Goal: Task Accomplishment & Management: Manage account settings

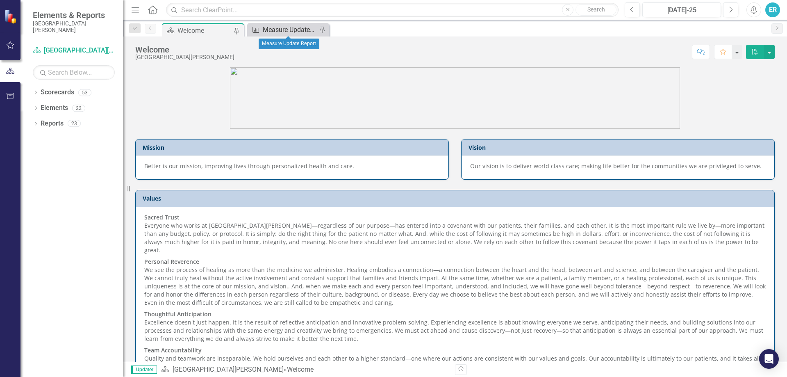
click at [298, 28] on div "Measure Update Report" at bounding box center [290, 30] width 54 height 10
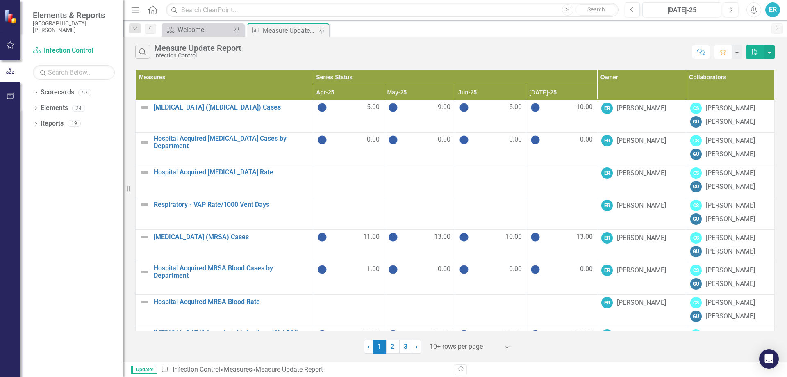
scroll to position [93, 0]
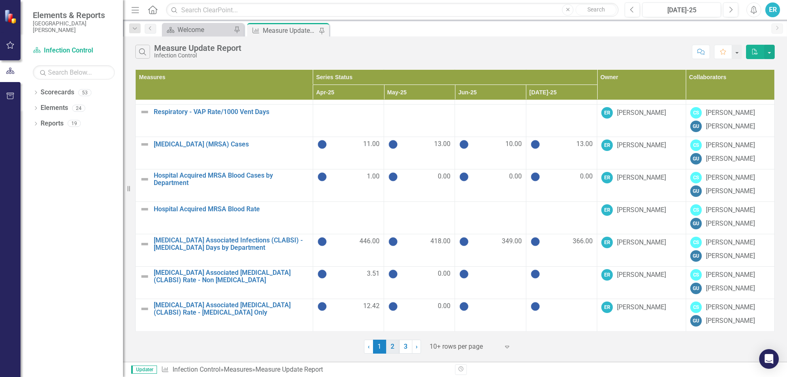
click at [393, 346] on link "2" at bounding box center [392, 346] width 13 height 14
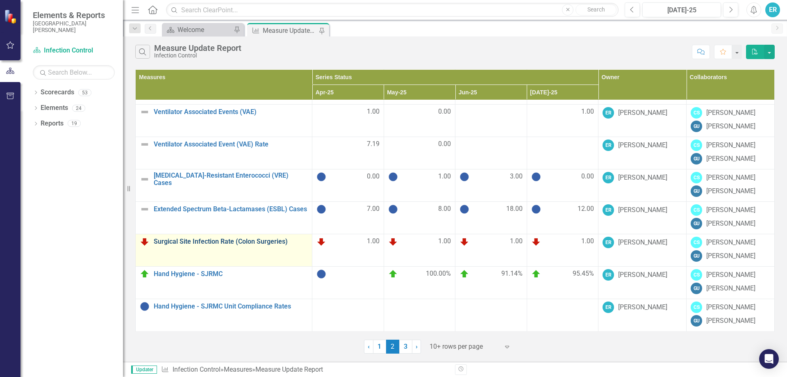
click at [221, 242] on link "Surgical Site Infection Rate (Colon Surgeries)" at bounding box center [231, 241] width 154 height 7
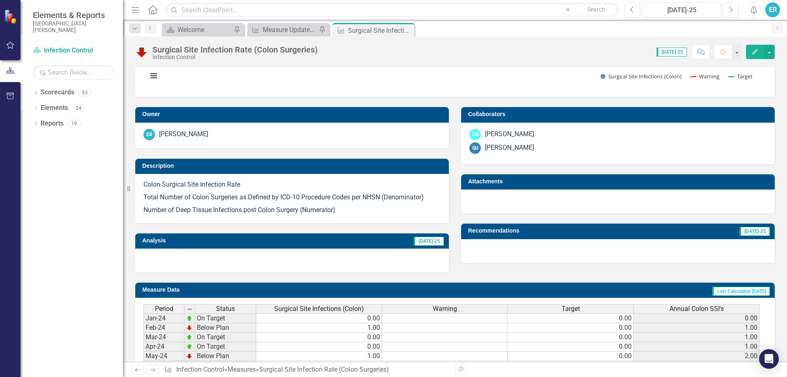
scroll to position [287, 0]
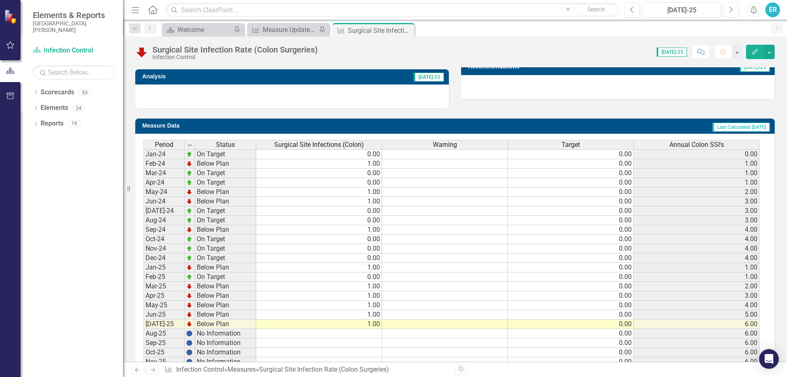
click at [376, 288] on td "1.00" at bounding box center [319, 286] width 126 height 9
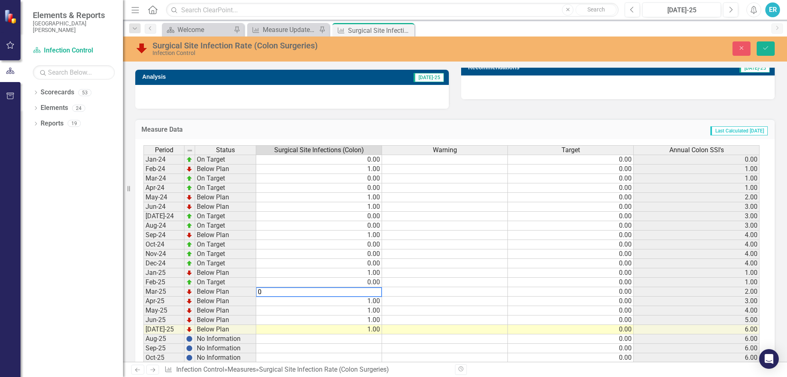
type textarea "0"
click at [356, 343] on td at bounding box center [319, 338] width 126 height 9
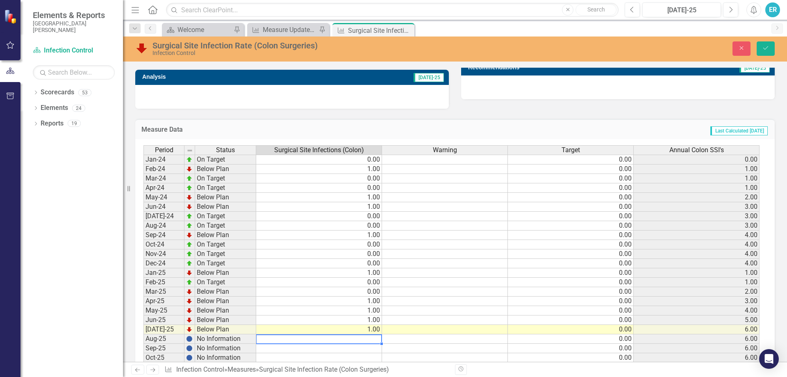
scroll to position [327, 0]
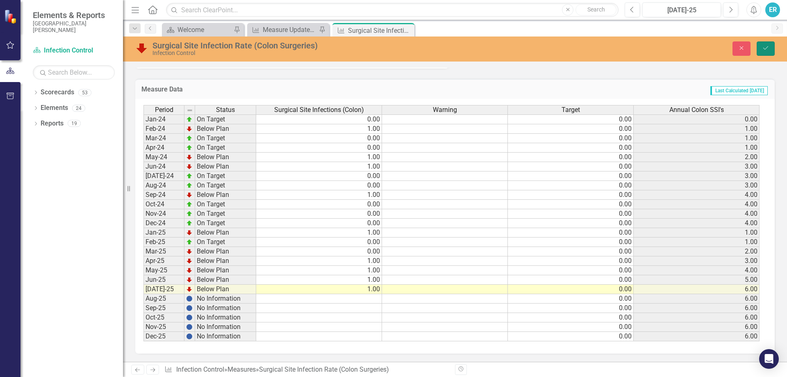
click at [760, 54] on button "Save" at bounding box center [766, 48] width 18 height 14
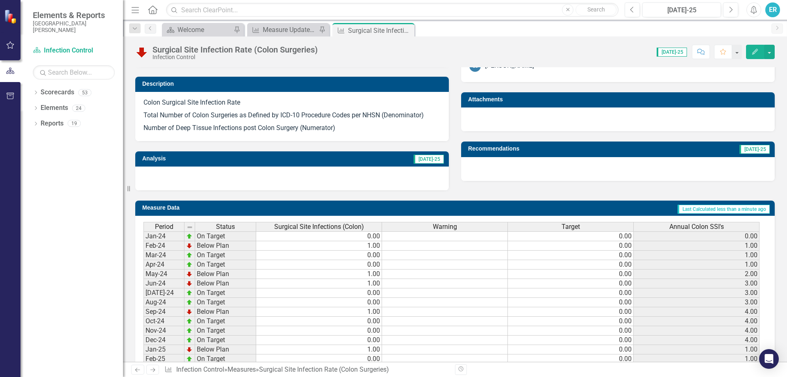
scroll to position [322, 0]
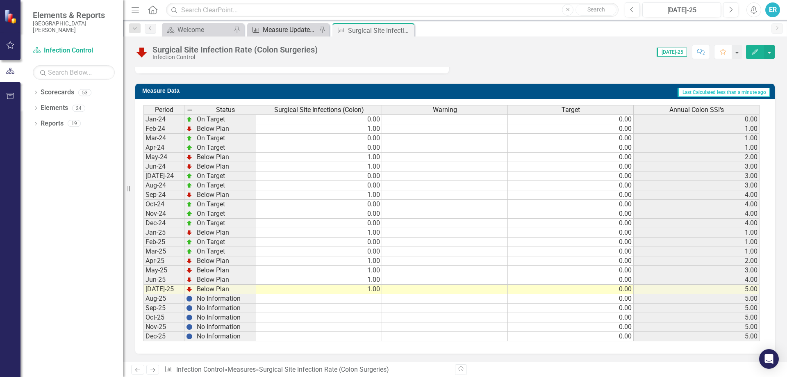
click at [270, 34] on div "Measure Update Report" at bounding box center [290, 30] width 54 height 10
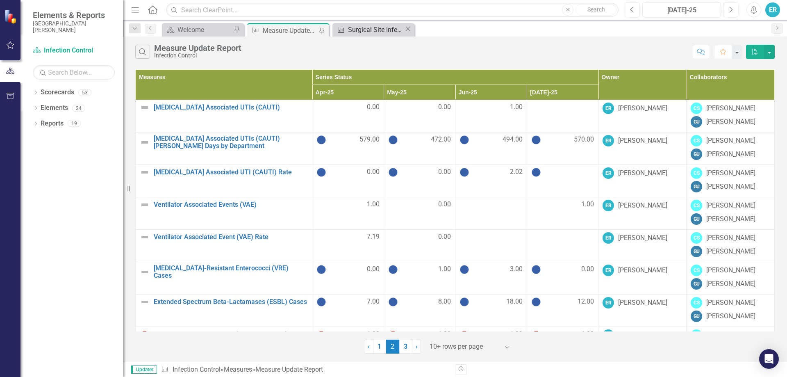
click at [360, 27] on div "Surgical Site Infection Rate (Colon Surgeries)" at bounding box center [376, 30] width 56 height 10
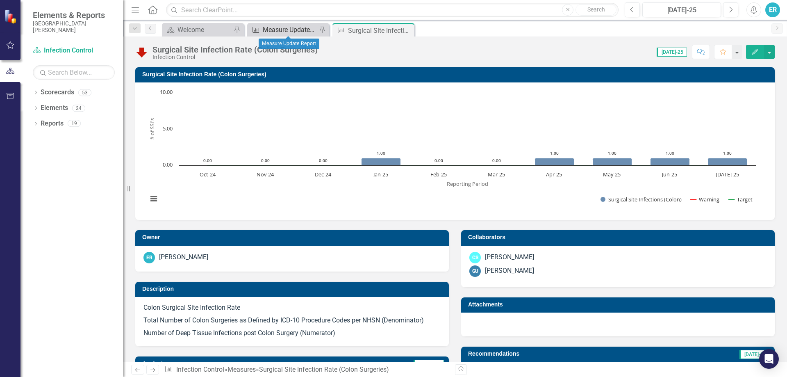
click at [302, 32] on div "Measure Update Report" at bounding box center [290, 30] width 54 height 10
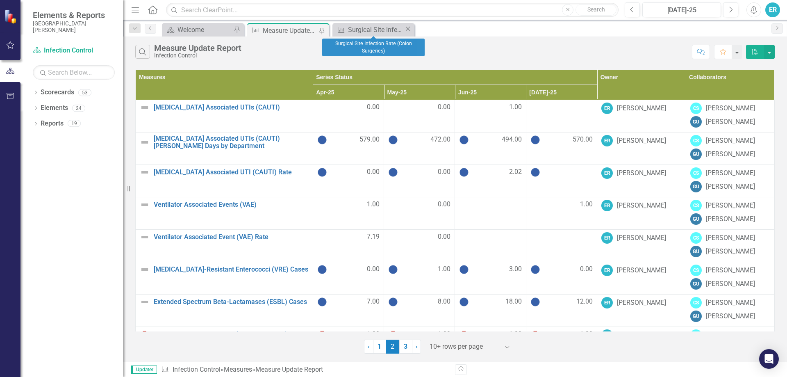
click at [409, 30] on icon "Close" at bounding box center [408, 28] width 8 height 7
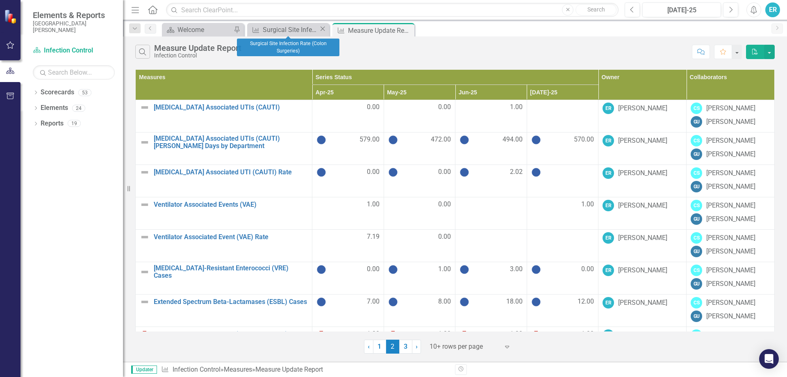
click at [322, 27] on icon "Close" at bounding box center [322, 28] width 8 height 7
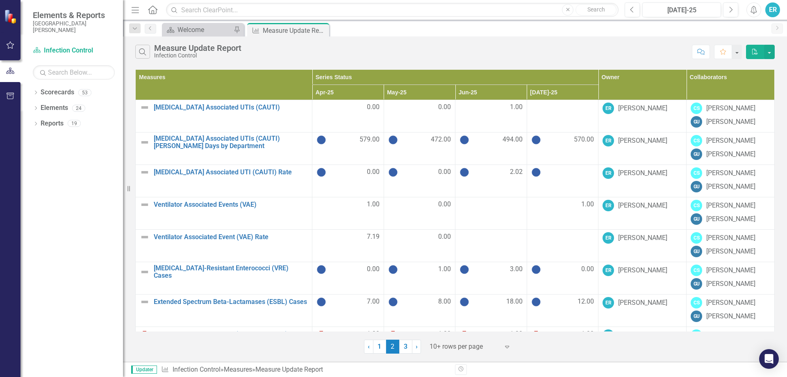
click at [372, 57] on div "Search Measure Update Report Infection Control" at bounding box center [411, 52] width 553 height 14
